Goal: Task Accomplishment & Management: Manage account settings

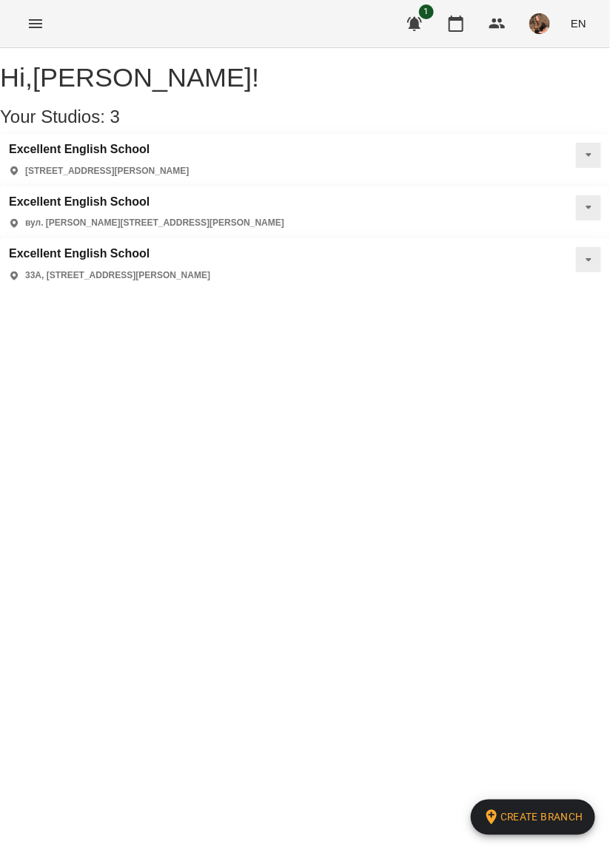
click at [43, 16] on icon "Menu" at bounding box center [36, 24] width 18 height 18
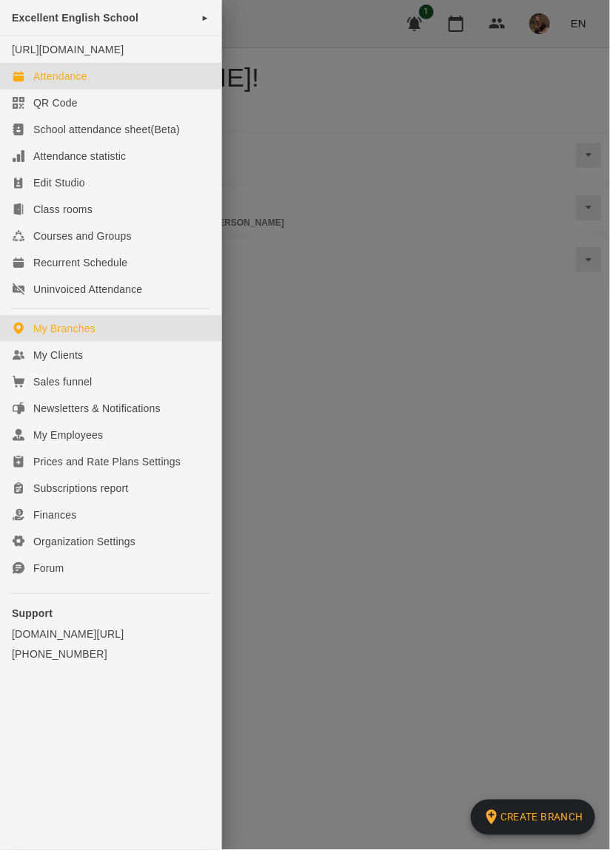
click at [59, 80] on link "Attendance" at bounding box center [110, 76] width 221 height 27
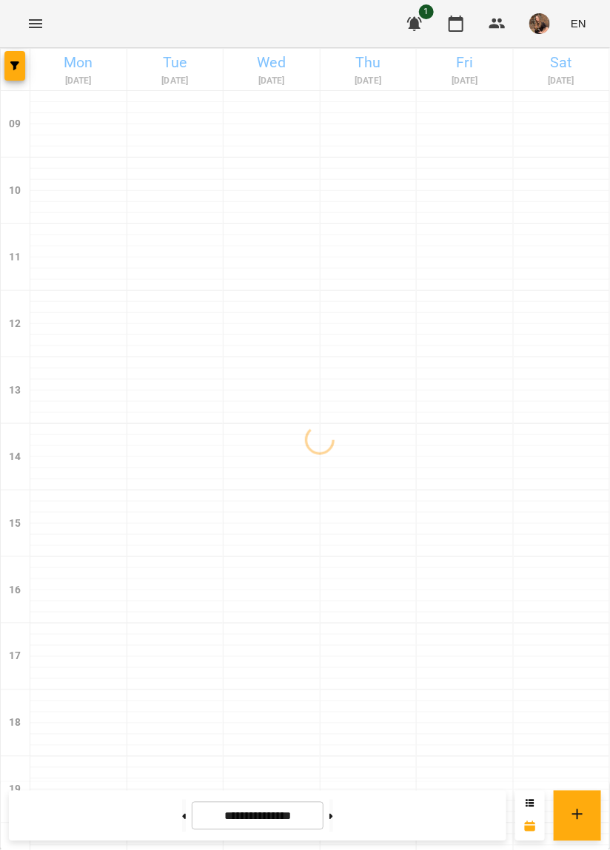
click at [42, 16] on icon "Menu" at bounding box center [36, 24] width 18 height 18
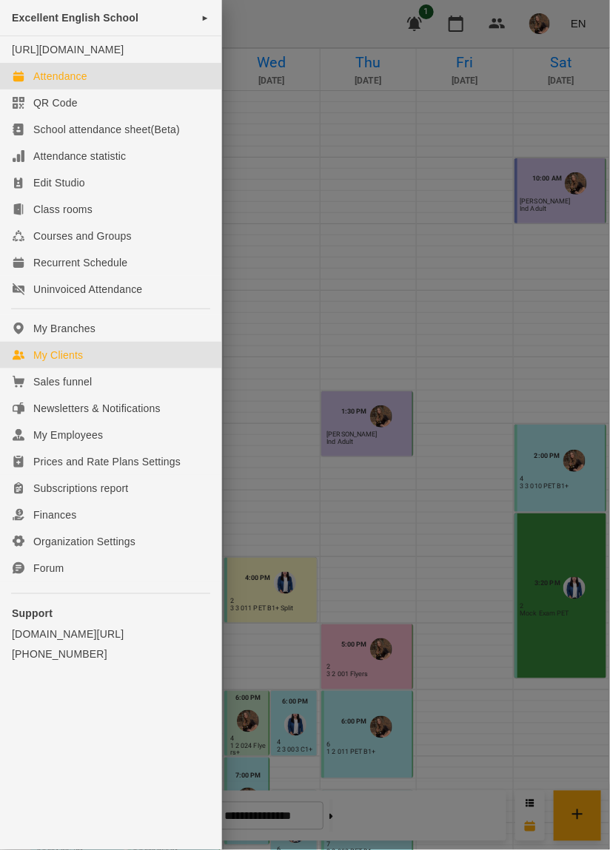
click at [59, 361] on link "My Clients" at bounding box center [110, 355] width 221 height 27
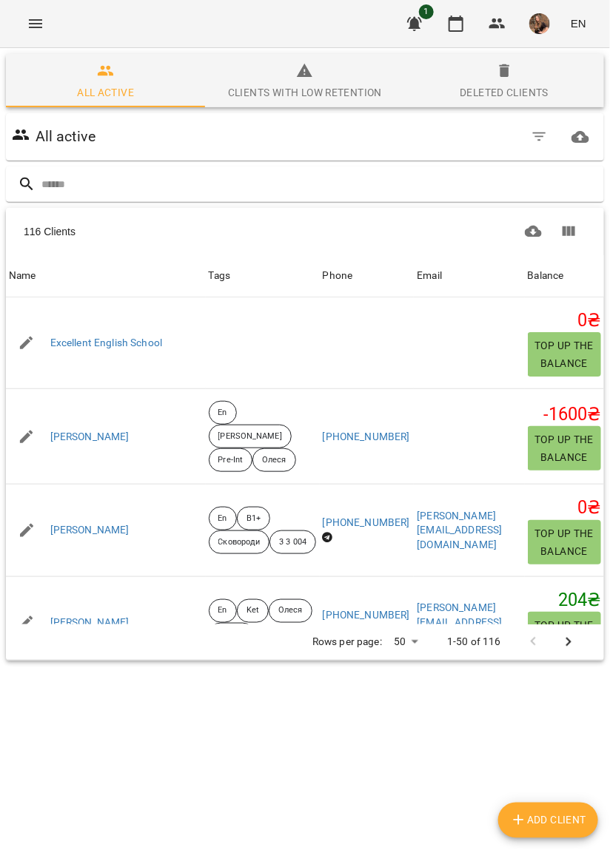
scroll to position [0, 2]
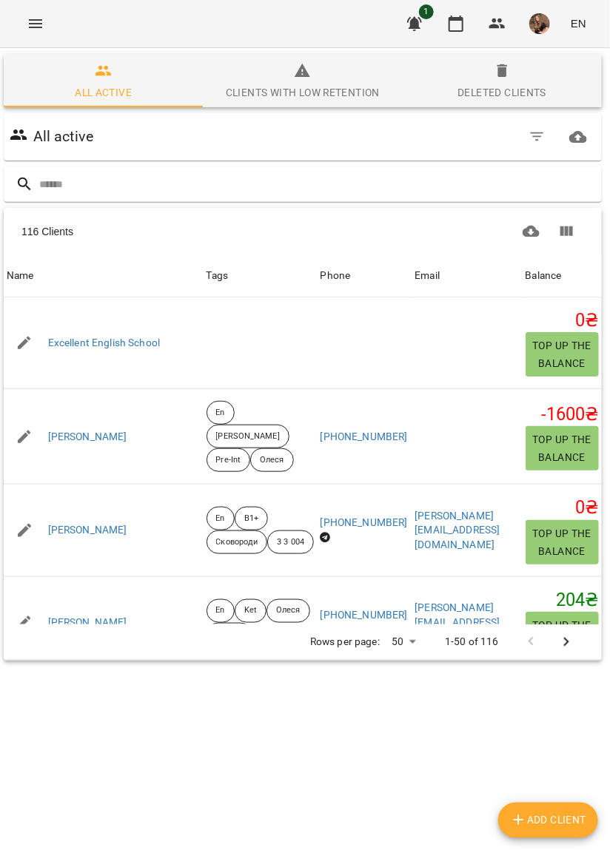
click at [542, 138] on icon "button" at bounding box center [537, 137] width 18 height 18
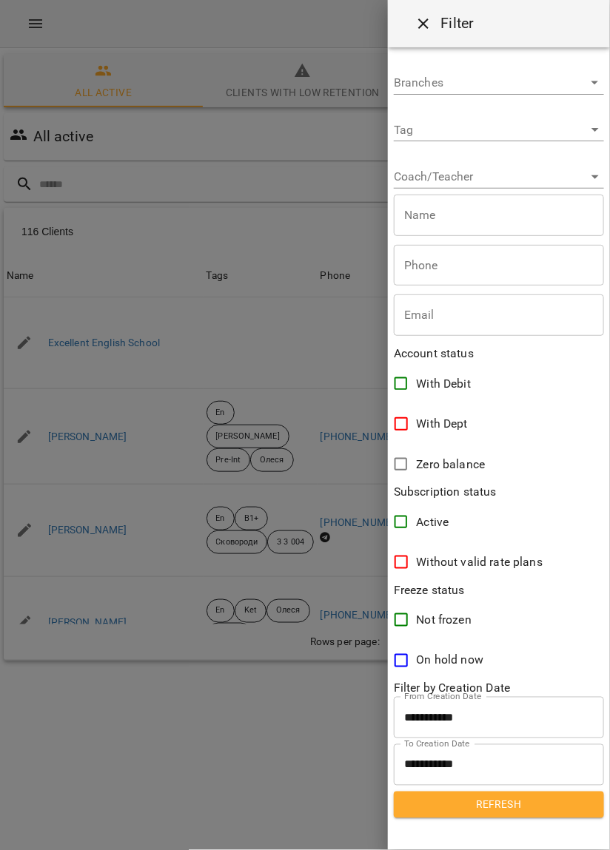
click at [572, 135] on body "For Business 1 EN All active Clients with low retention Deleted clients All act…" at bounding box center [305, 385] width 610 height 770
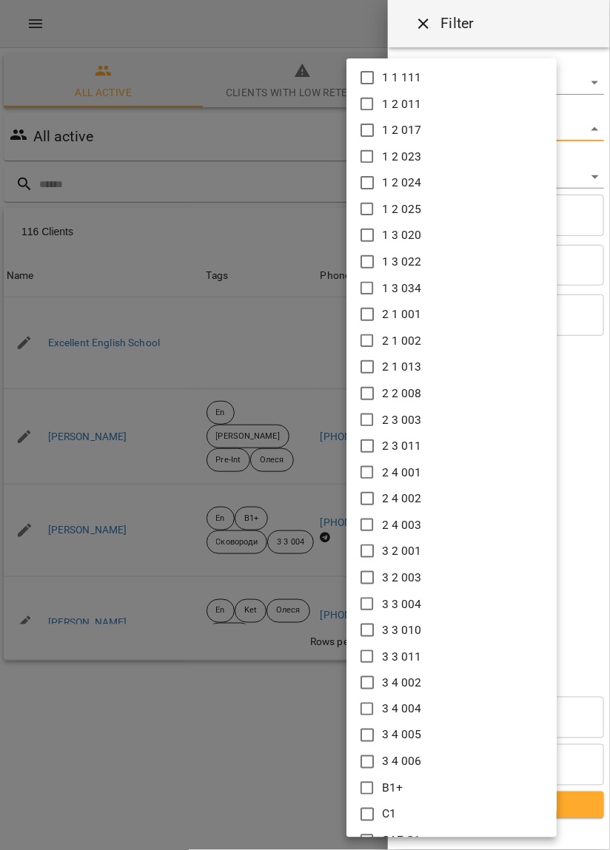
click at [276, 145] on div at bounding box center [305, 425] width 610 height 850
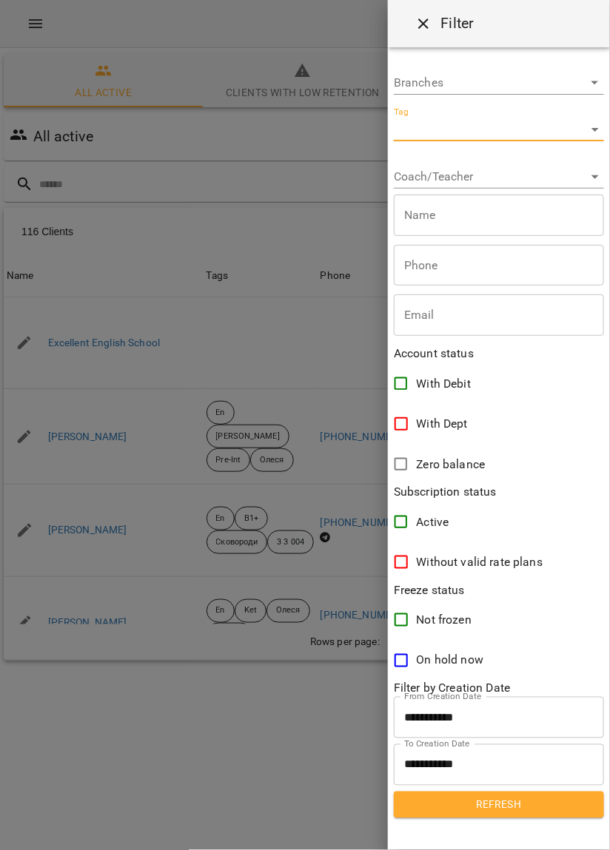
click at [566, 130] on body "For Business 1 EN All active Clients with low retention Deleted clients All act…" at bounding box center [305, 385] width 610 height 770
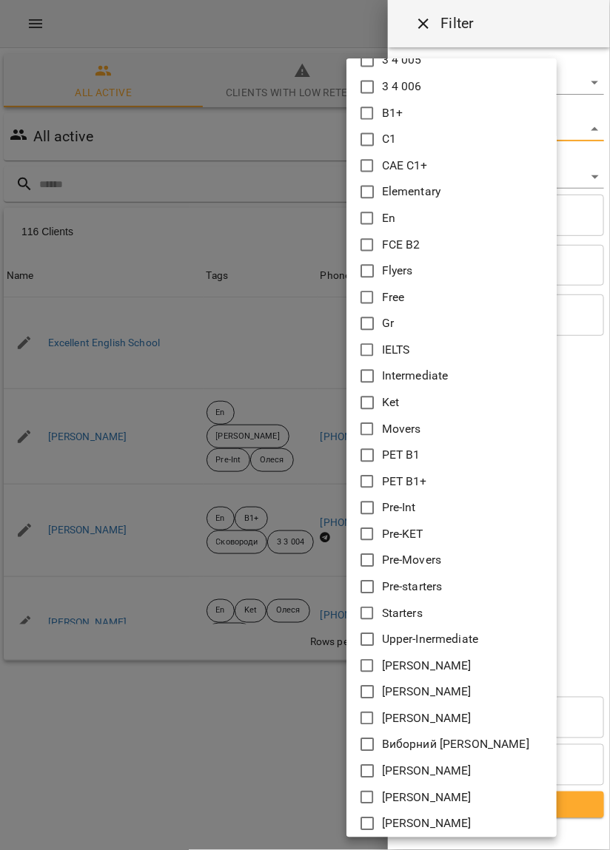
scroll to position [671, 0]
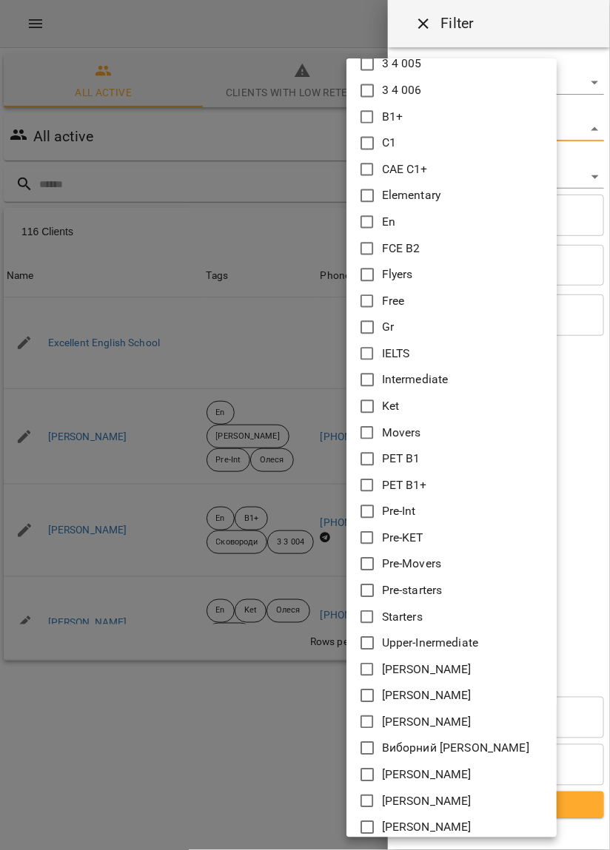
click at [371, 272] on icon at bounding box center [367, 275] width 18 height 18
click at [369, 460] on icon at bounding box center [367, 460] width 18 height 18
click at [368, 405] on icon at bounding box center [367, 407] width 18 height 18
type input "**********"
click at [551, 17] on div at bounding box center [305, 425] width 610 height 850
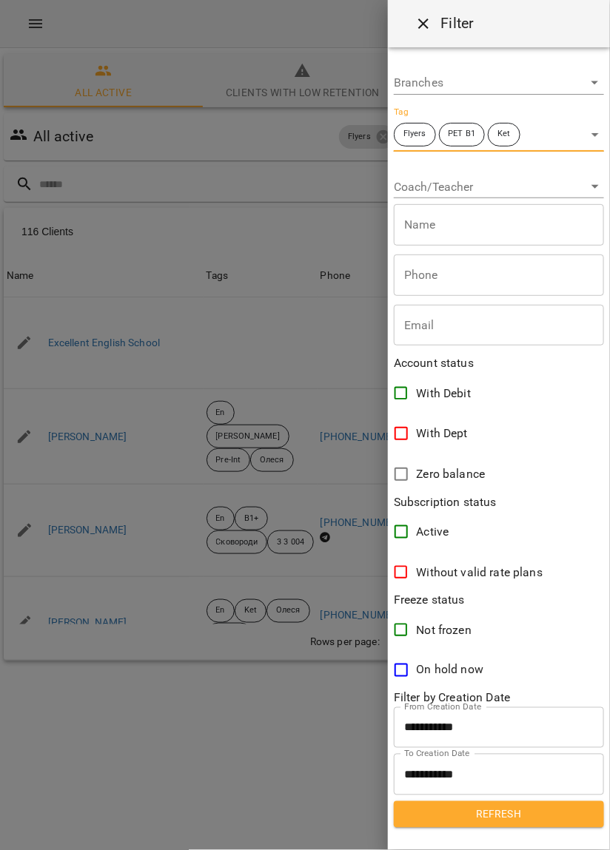
click at [508, 815] on span "Refresh" at bounding box center [499, 815] width 186 height 18
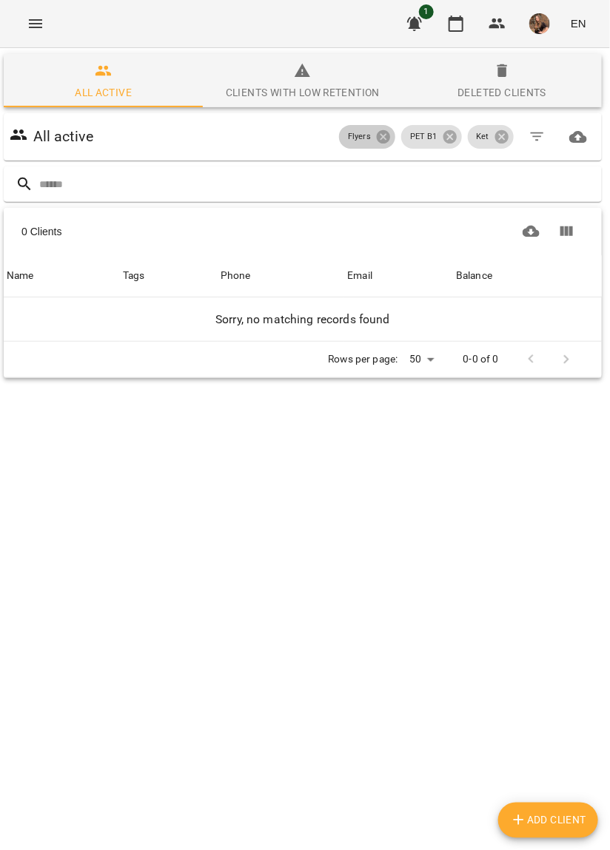
click at [384, 137] on icon at bounding box center [383, 137] width 16 height 16
click at [447, 133] on icon at bounding box center [449, 136] width 13 height 13
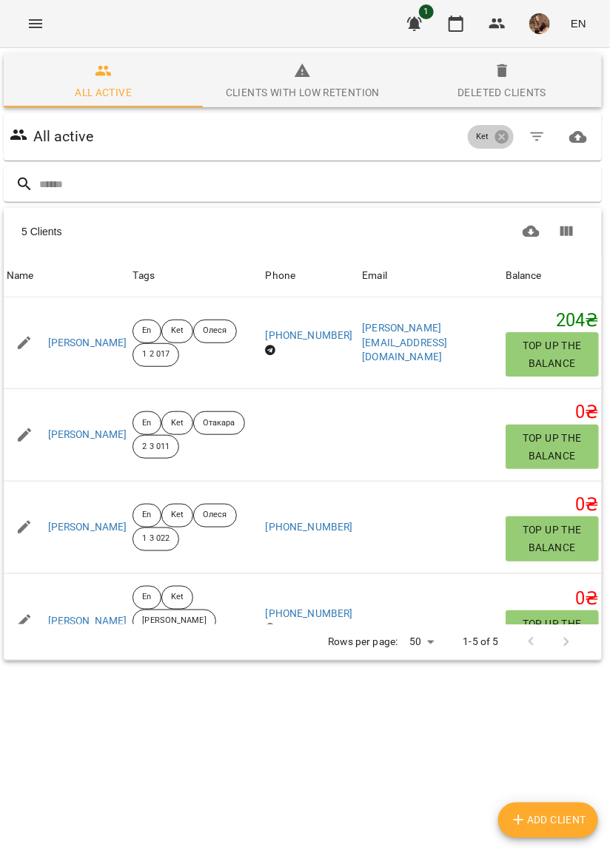
click at [509, 130] on icon at bounding box center [502, 137] width 16 height 16
